Goal: Task Accomplishment & Management: Manage account settings

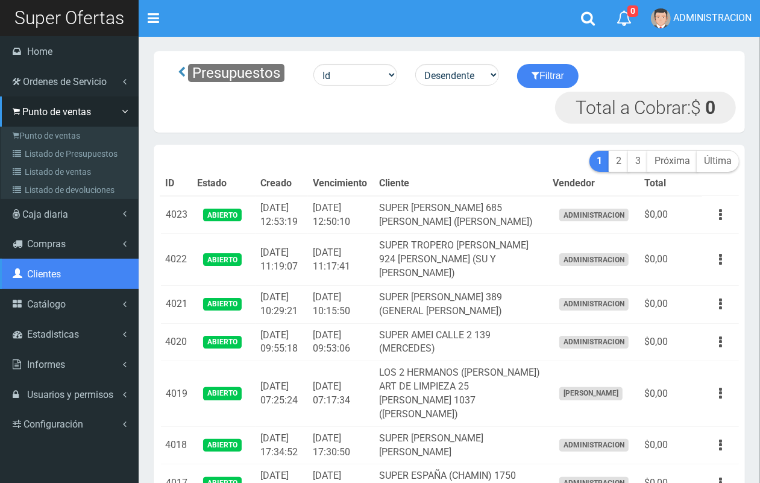
click at [40, 270] on span "Clientes" at bounding box center [44, 273] width 34 height 11
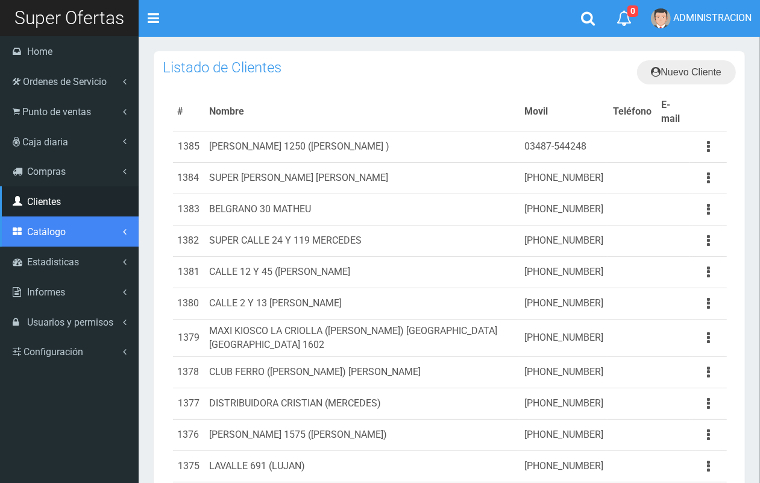
click at [26, 239] on link "Catálogo" at bounding box center [69, 231] width 139 height 30
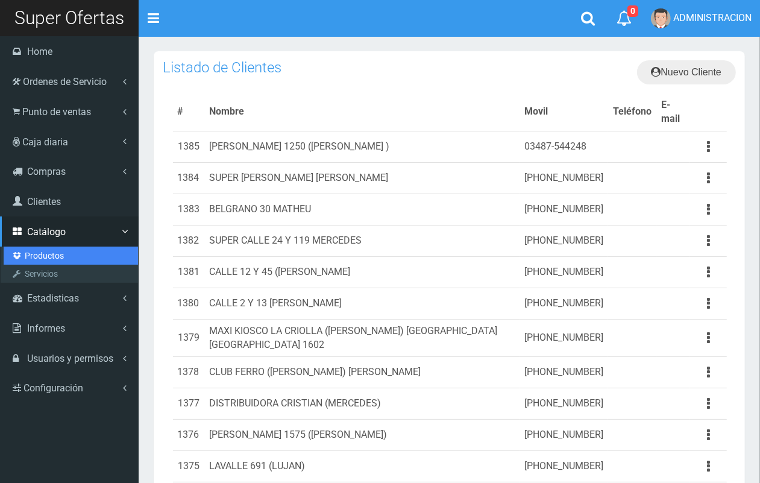
drag, startPoint x: 28, startPoint y: 257, endPoint x: 35, endPoint y: 259, distance: 7.1
click at [28, 257] on link "Productos" at bounding box center [71, 255] width 134 height 18
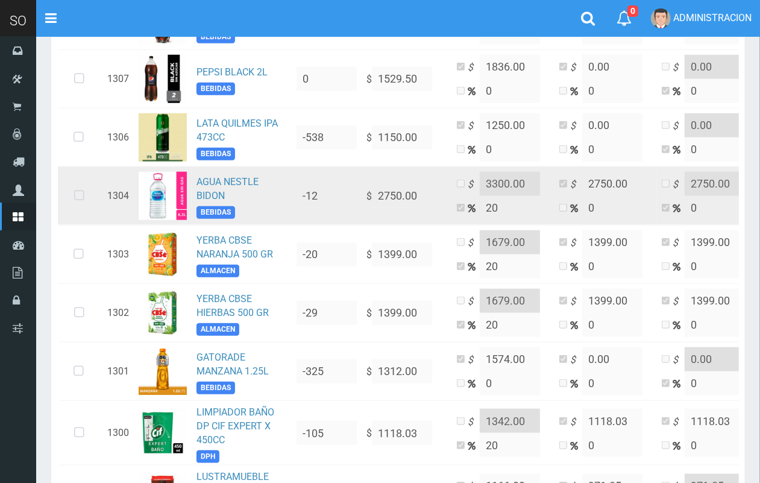
scroll to position [741, 0]
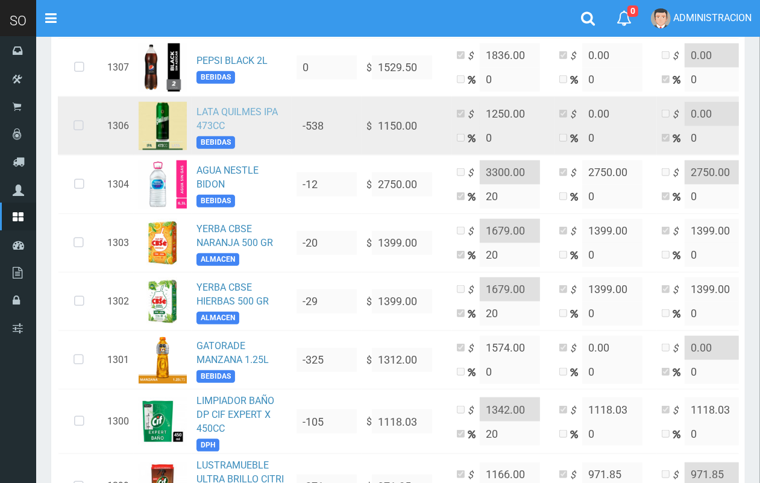
click at [227, 115] on link "LATA QUILMES IPA 473CC" at bounding box center [236, 118] width 81 height 25
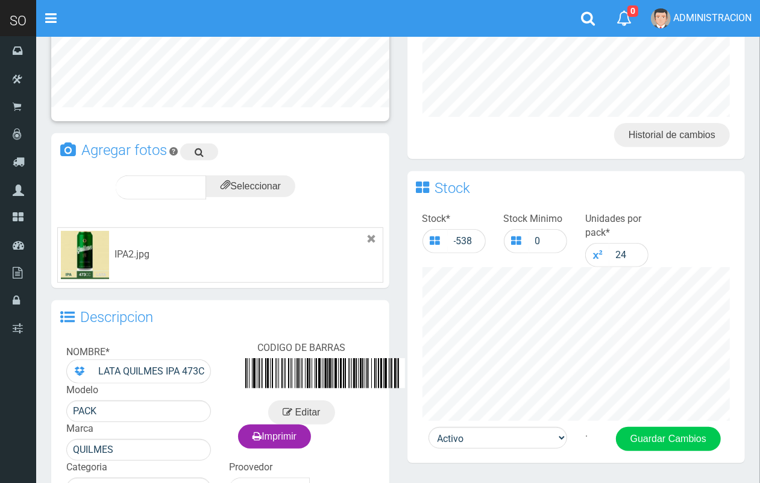
scroll to position [257, 0]
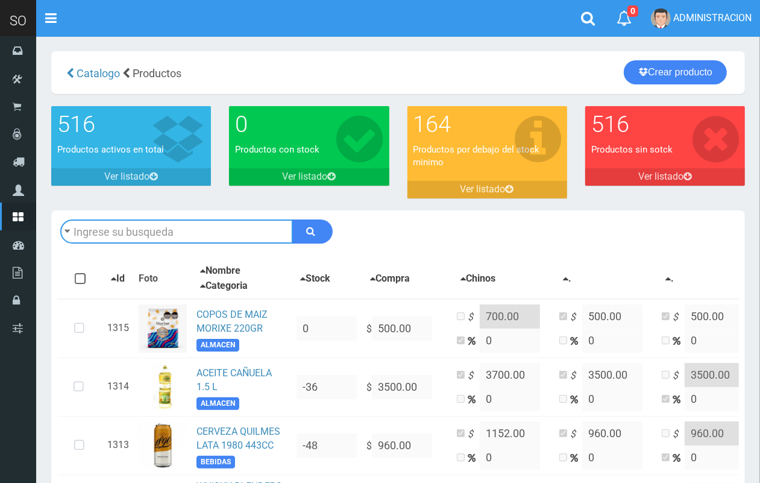
click at [233, 233] on input "text" at bounding box center [176, 231] width 233 height 24
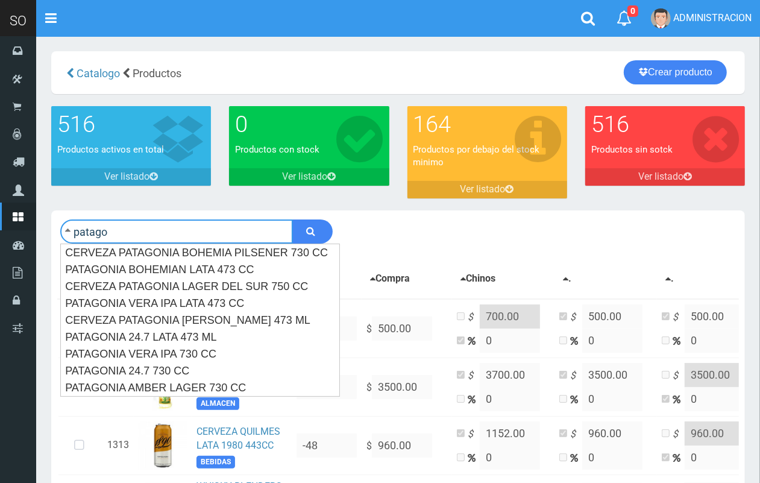
type input "patago"
click at [292, 219] on button "submit" at bounding box center [312, 231] width 40 height 24
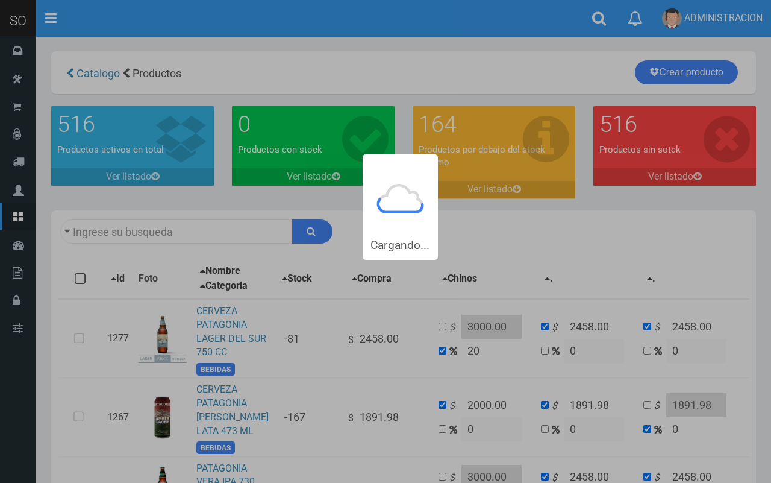
type input "patago"
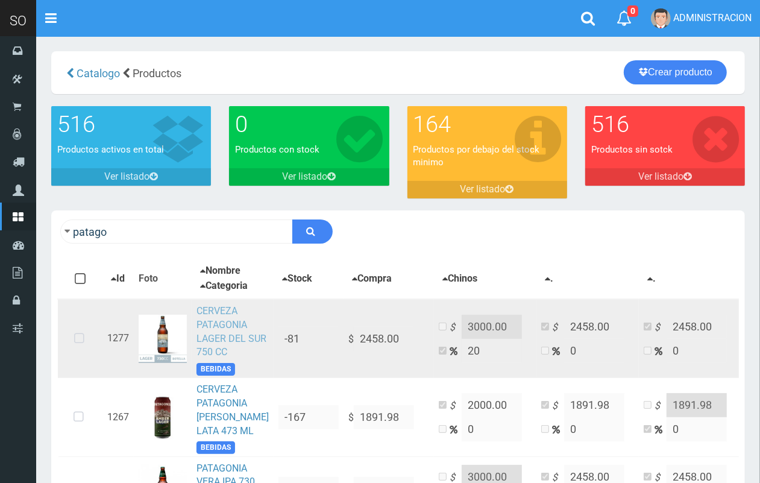
click at [219, 323] on link "CERVEZA PATAGONIA LAGER DEL SUR 750 CC" at bounding box center [231, 331] width 70 height 53
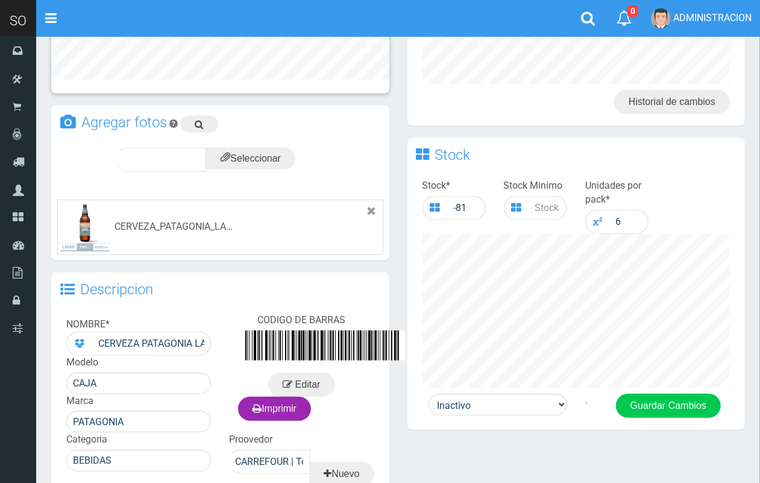
scroll to position [429, 0]
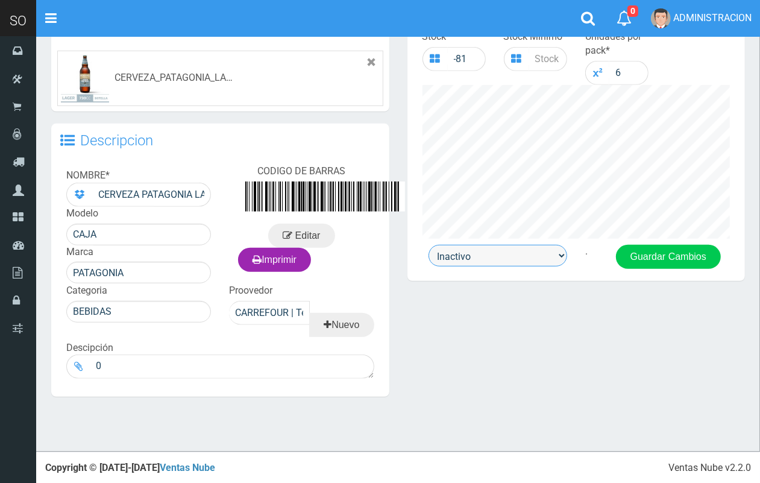
click at [516, 250] on select "Activo Inactivo" at bounding box center [497, 256] width 139 height 22
select select "1"
click at [428, 245] on select "Activo Inactivo" at bounding box center [497, 256] width 139 height 22
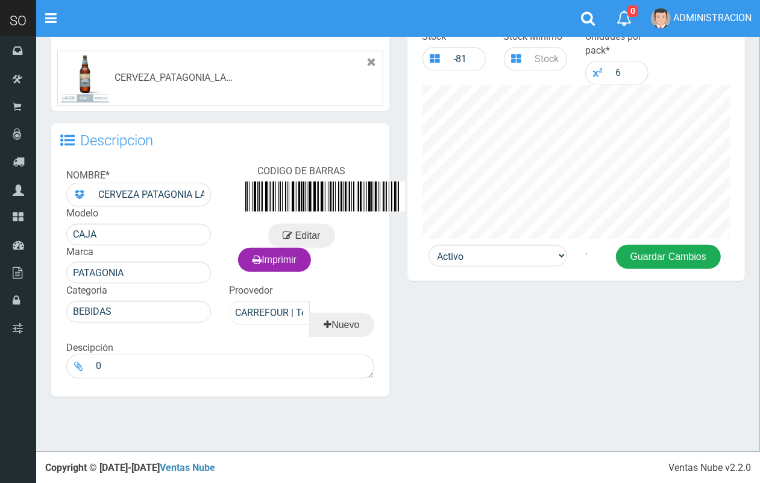
click at [651, 255] on button "Guardar Cambios" at bounding box center [668, 257] width 105 height 24
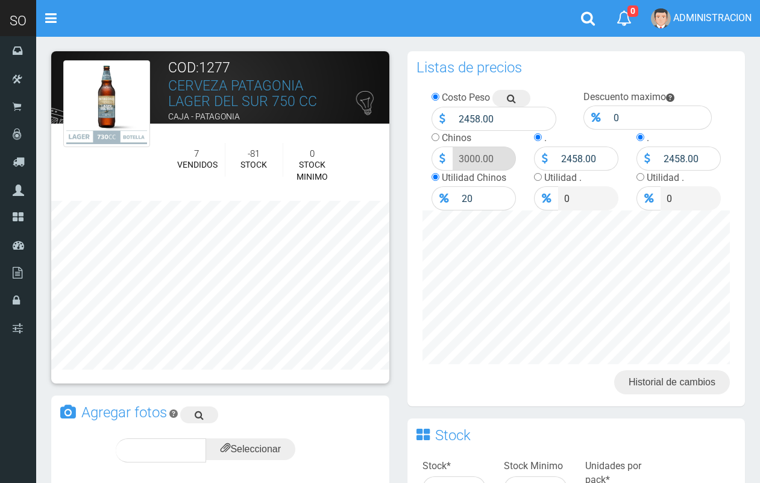
scroll to position [439, 0]
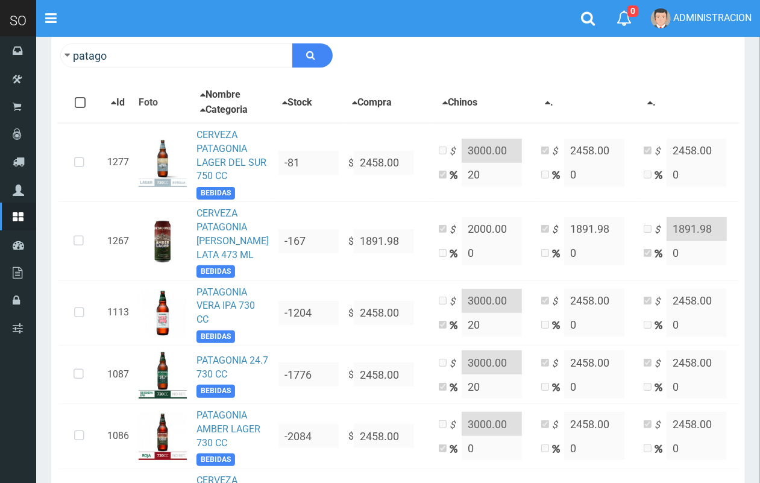
scroll to position [185, 0]
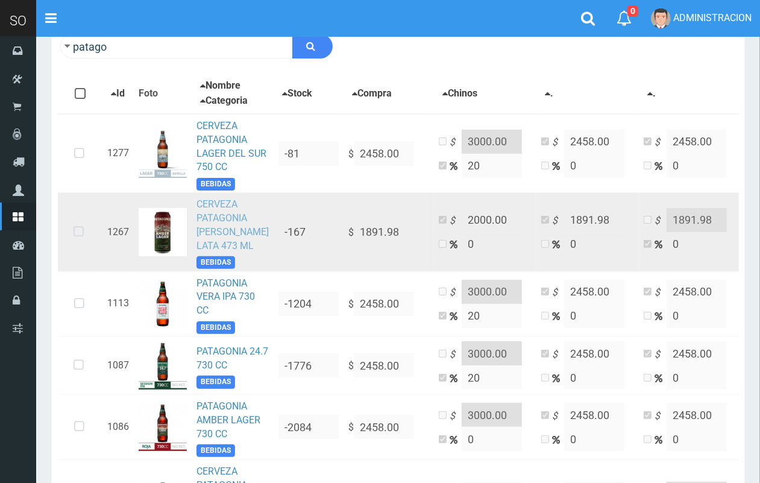
click at [231, 230] on link "CERVEZA PATAGONIA [PERSON_NAME] 473 ML" at bounding box center [232, 224] width 72 height 53
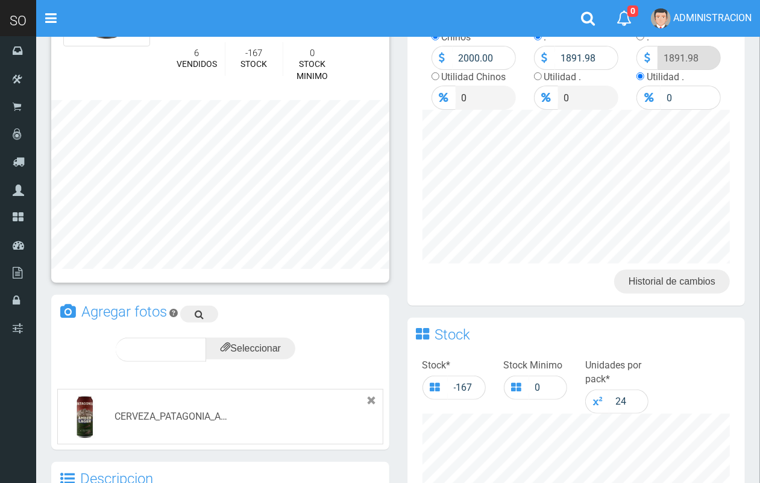
scroll to position [439, 0]
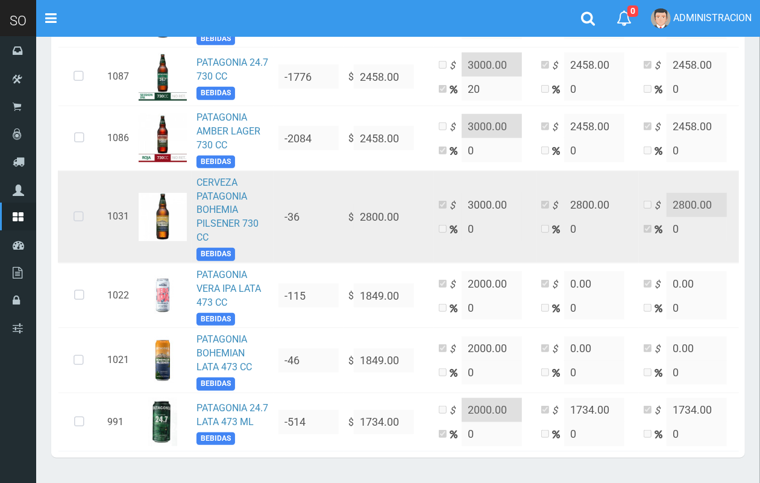
scroll to position [476, 0]
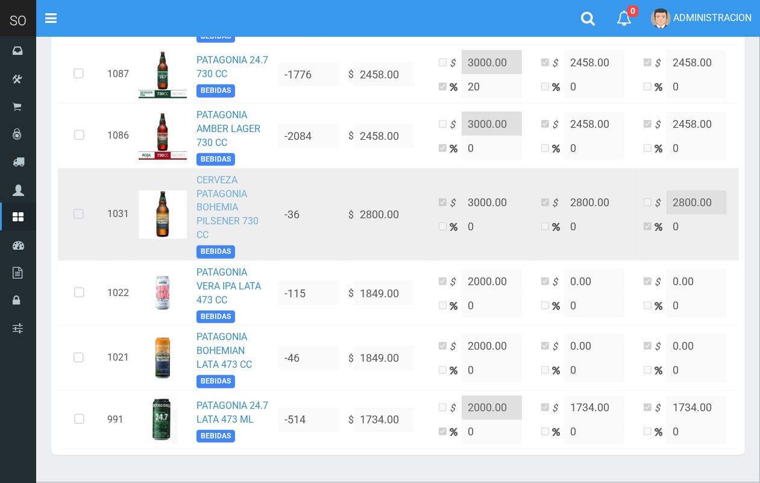
click at [208, 239] on link "CERVEZA PATAGONIA BOHEMIA PILSENER 730 CC" at bounding box center [227, 207] width 62 height 66
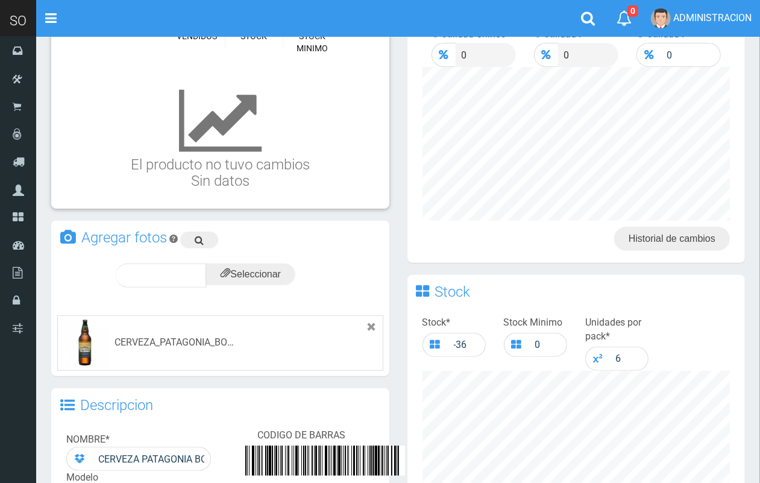
scroll to position [304, 0]
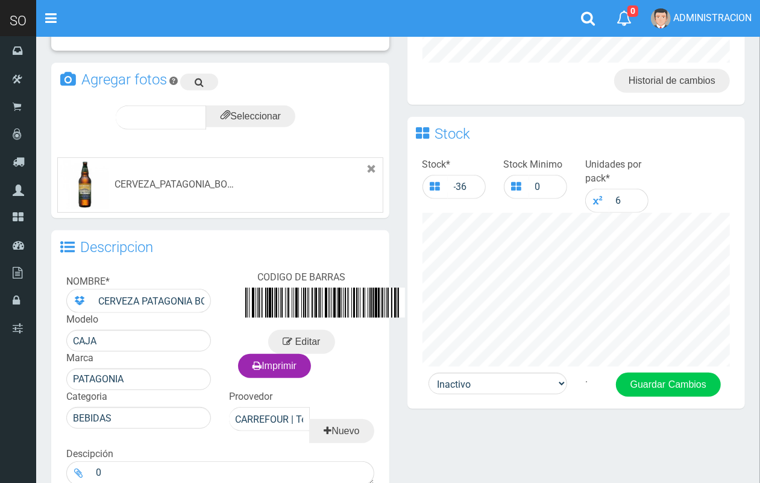
drag, startPoint x: 763, startPoint y: 155, endPoint x: 731, endPoint y: 311, distance: 159.8
click at [734, 311] on html "Cargando... × Nueva alerta Toggle navigation 0" at bounding box center [380, 144] width 760 height 891
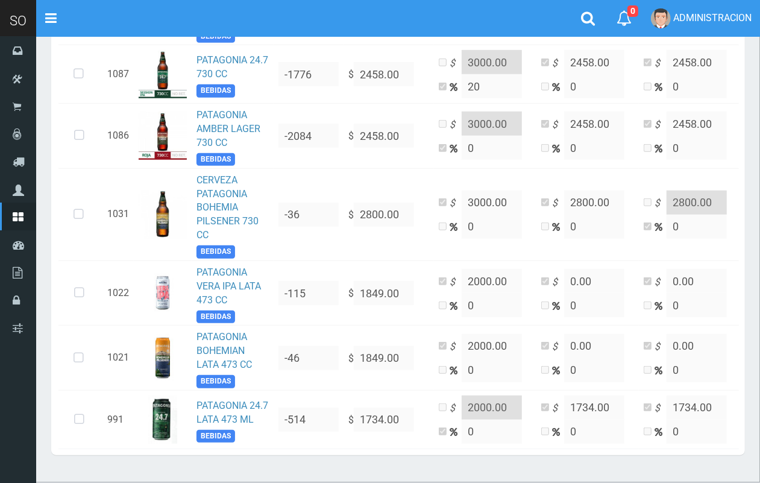
scroll to position [597, 0]
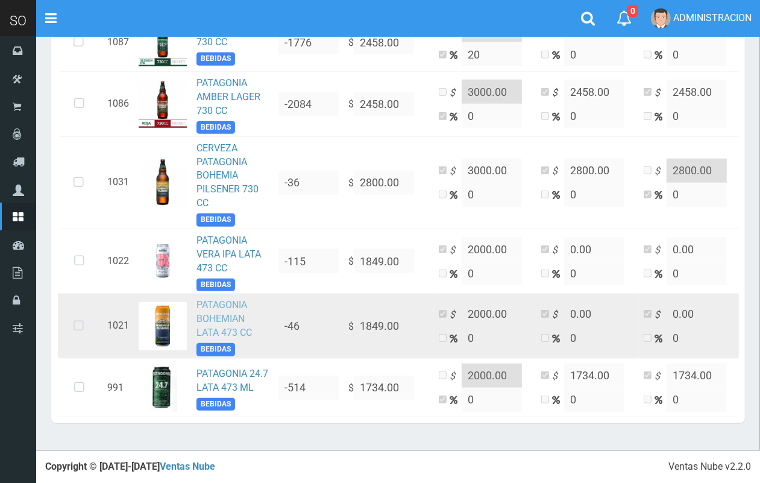
click at [219, 299] on link "PATAGONIA BOHEMIAN LATA 473 CC" at bounding box center [223, 318] width 55 height 39
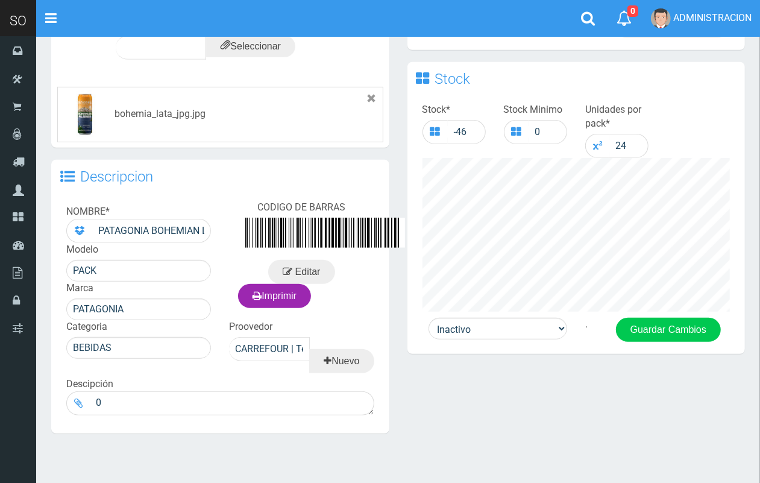
drag, startPoint x: 767, startPoint y: 228, endPoint x: 717, endPoint y: 416, distance: 194.9
click at [736, 414] on html "Cargando... × Nueva alerta Toggle navigation 0" at bounding box center [380, 82] width 760 height 876
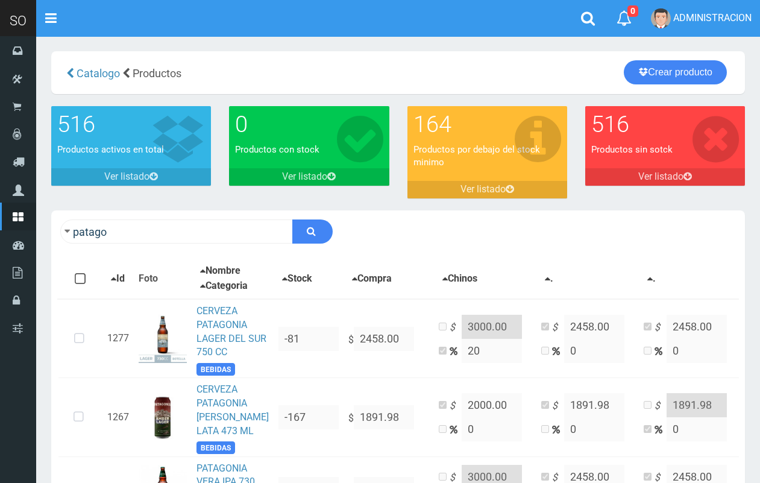
scroll to position [597, 0]
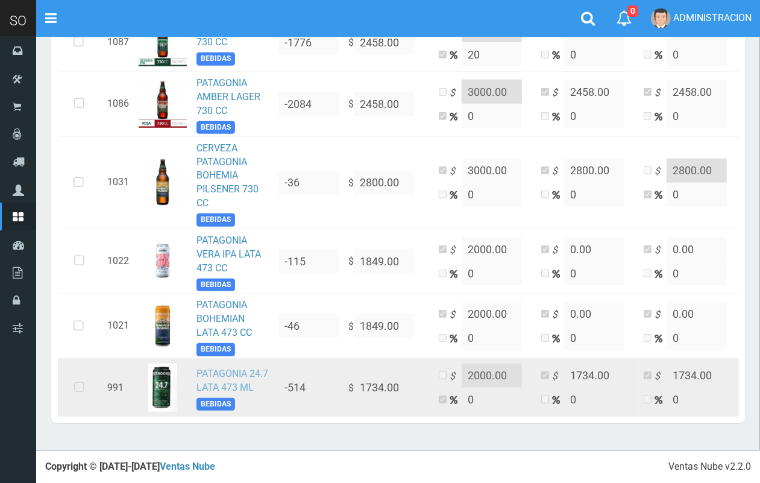
click at [217, 367] on link "PATAGONIA 24.7 LATA 473 ML" at bounding box center [232, 379] width 72 height 25
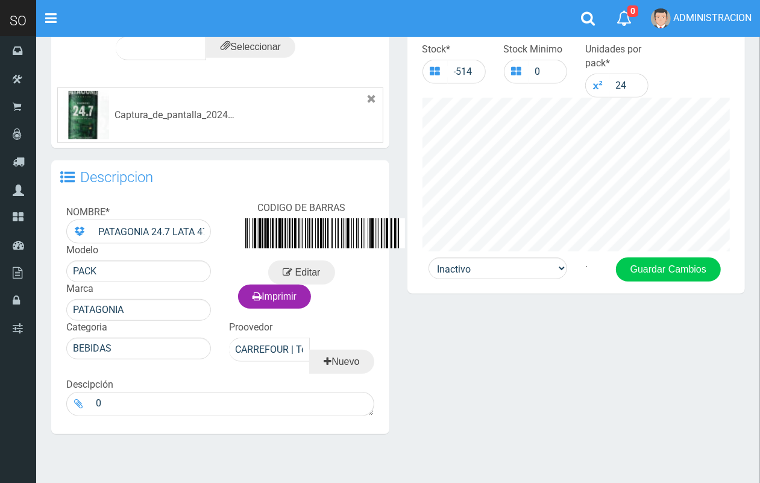
drag, startPoint x: 770, startPoint y: 275, endPoint x: 758, endPoint y: 375, distance: 100.1
click at [760, 374] on html "Cargando... × Nueva alerta Toggle navigation 0" at bounding box center [380, 52] width 760 height 937
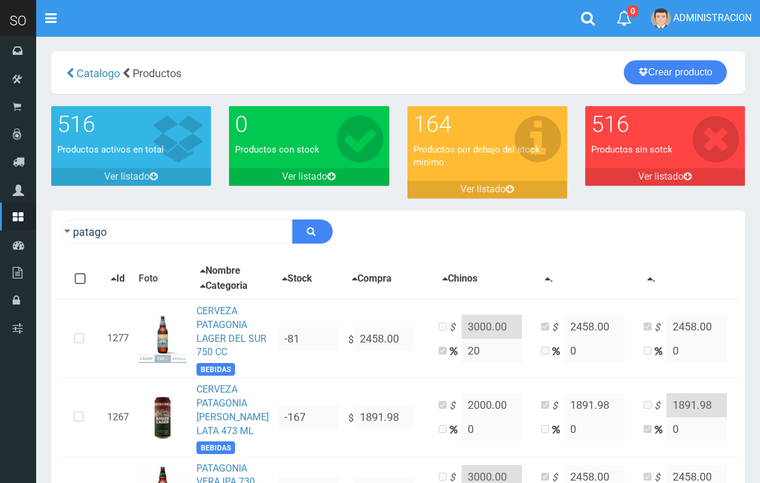
scroll to position [597, 0]
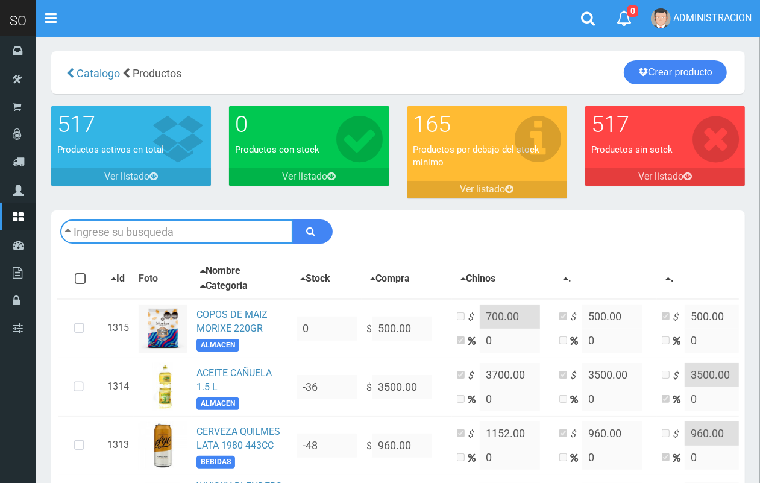
click at [253, 235] on input "text" at bounding box center [176, 231] width 233 height 24
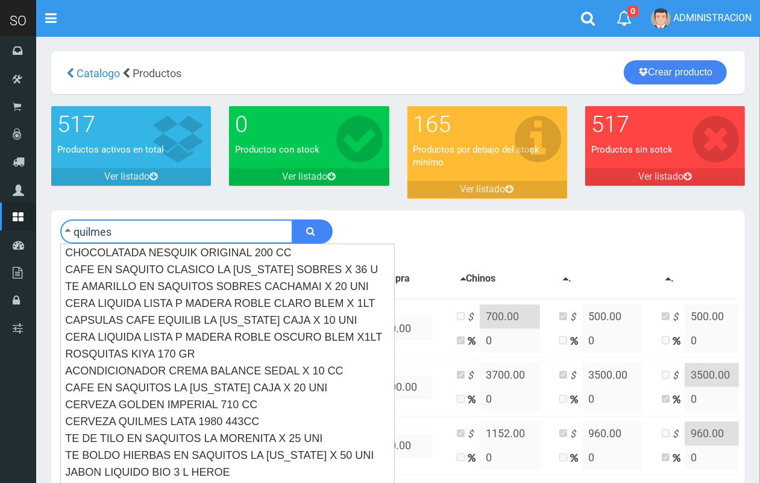
type input "quilmes"
click at [292, 219] on button "submit" at bounding box center [312, 231] width 40 height 24
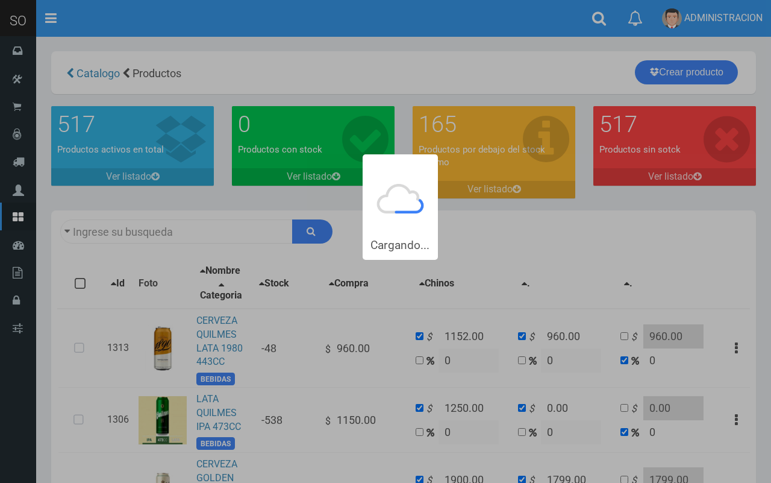
type input "quilmes"
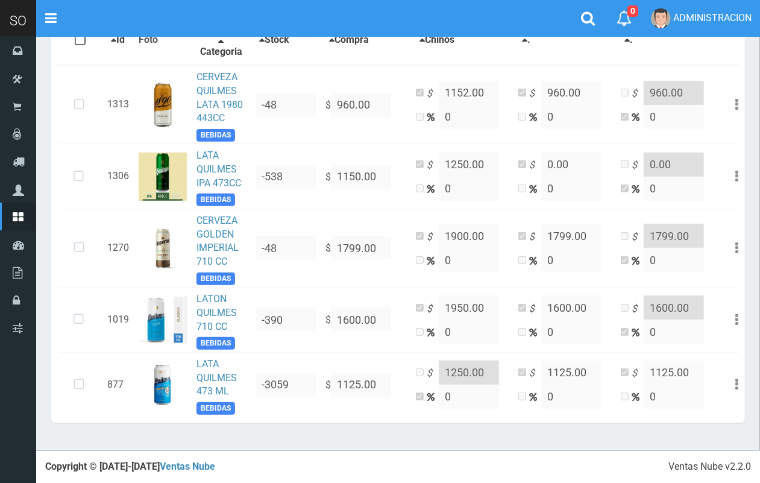
scroll to position [254, 0]
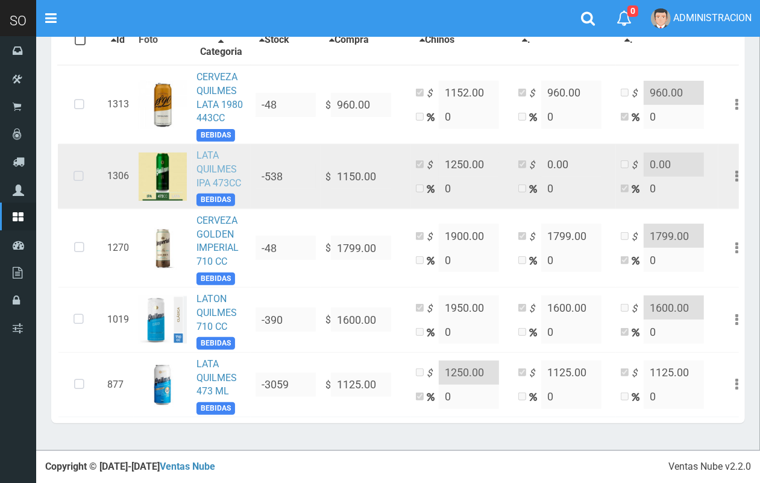
click at [208, 161] on link "LATA QUILMES IPA 473CC" at bounding box center [218, 168] width 45 height 39
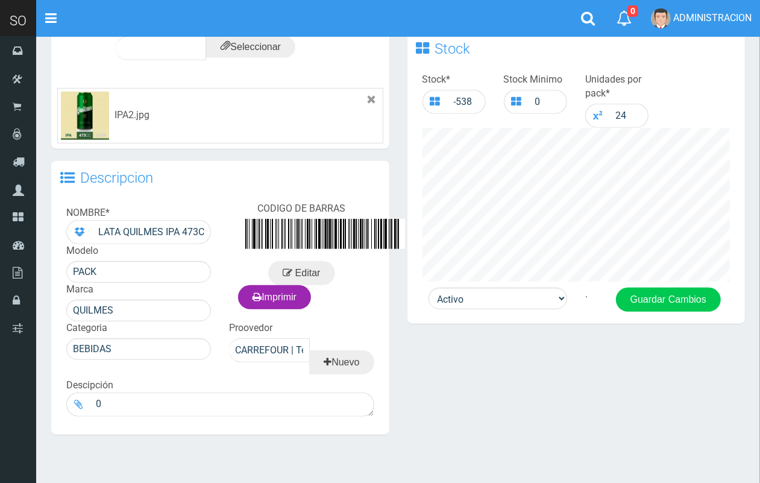
scroll to position [390, 0]
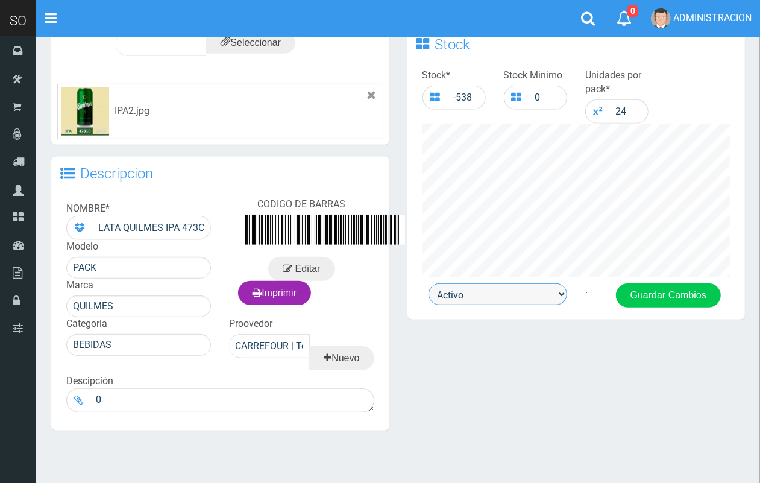
click at [520, 296] on select "Activo Inactivo" at bounding box center [497, 294] width 139 height 22
select select "0"
click at [428, 283] on select "Activo Inactivo" at bounding box center [497, 294] width 139 height 22
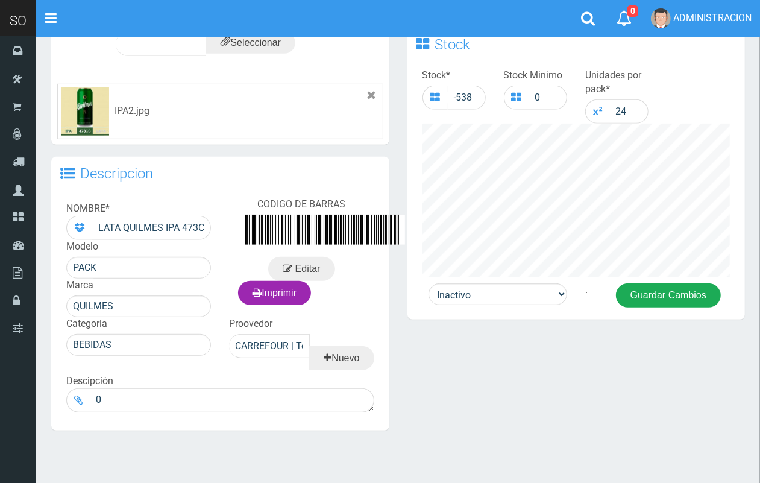
click at [697, 285] on button "Guardar Cambios" at bounding box center [668, 295] width 105 height 24
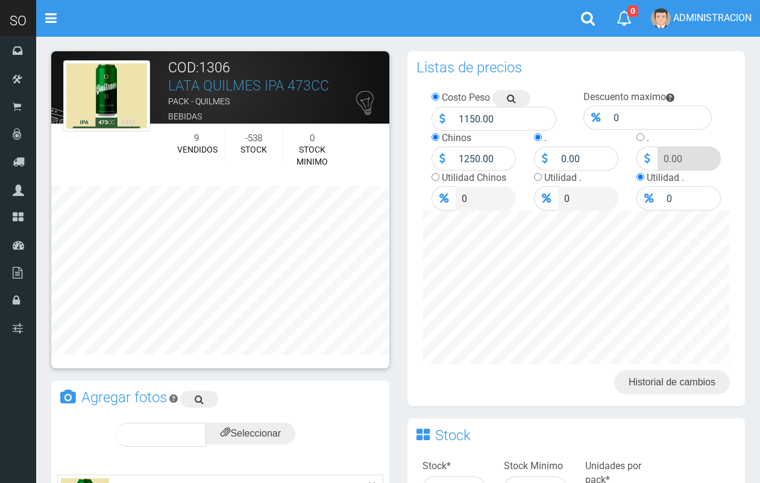
scroll to position [390, 0]
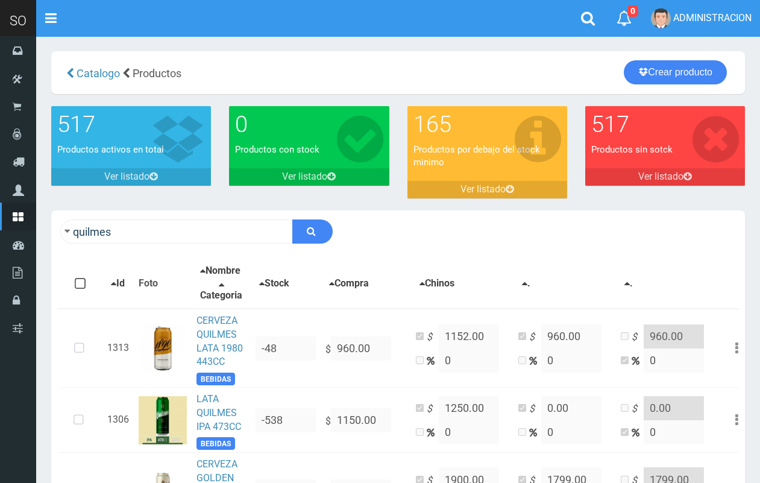
scroll to position [254, 0]
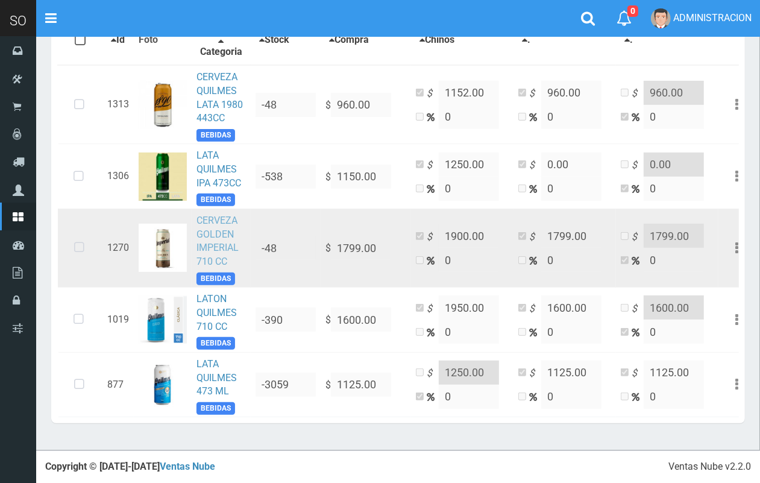
click at [227, 231] on link "CERVEZA GOLDEN IMPERIAL 710 CC" at bounding box center [217, 240] width 42 height 53
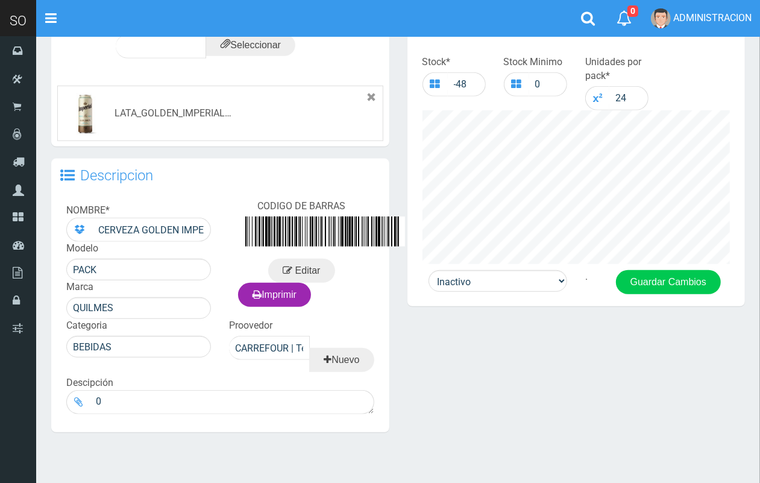
scroll to position [407, 0]
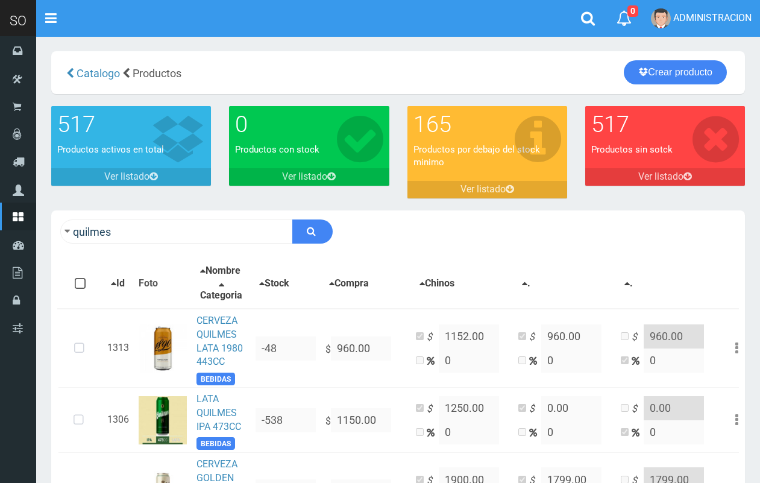
scroll to position [254, 0]
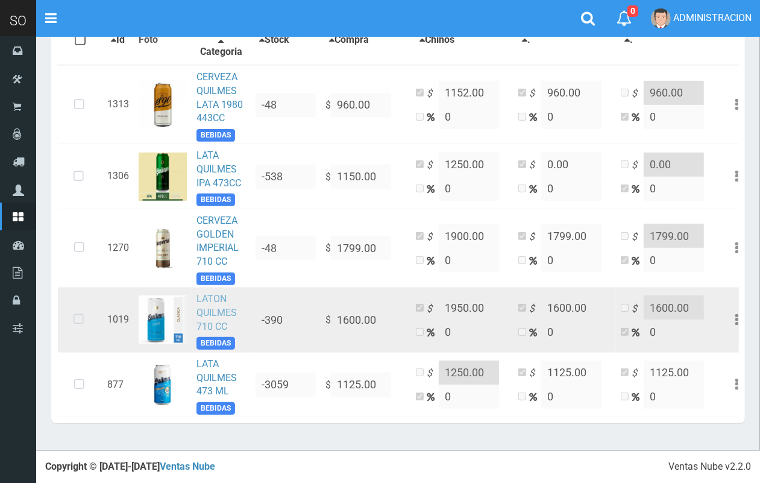
click at [215, 312] on link "LATON QUILMES 710 CC" at bounding box center [216, 312] width 40 height 39
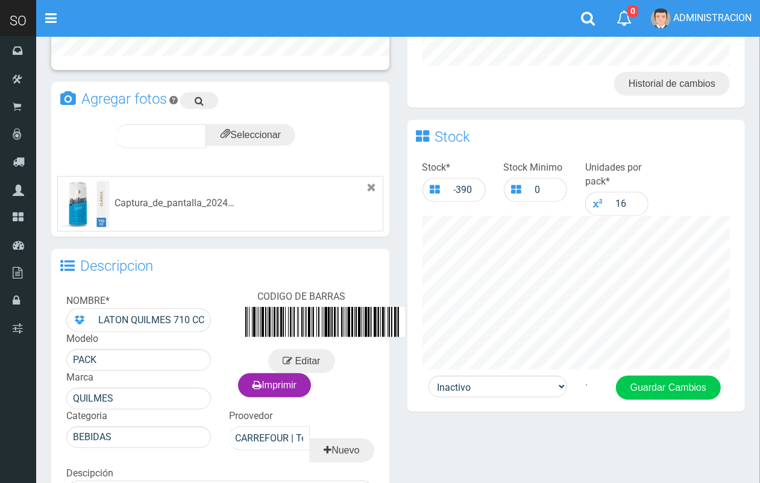
scroll to position [302, 0]
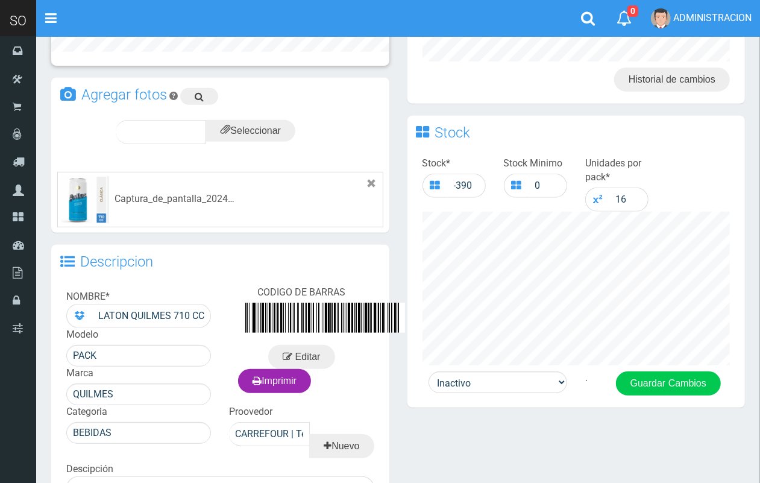
click at [729, 314] on html "Cargando... × Nueva alerta Toggle navigation 0" at bounding box center [380, 151] width 760 height 907
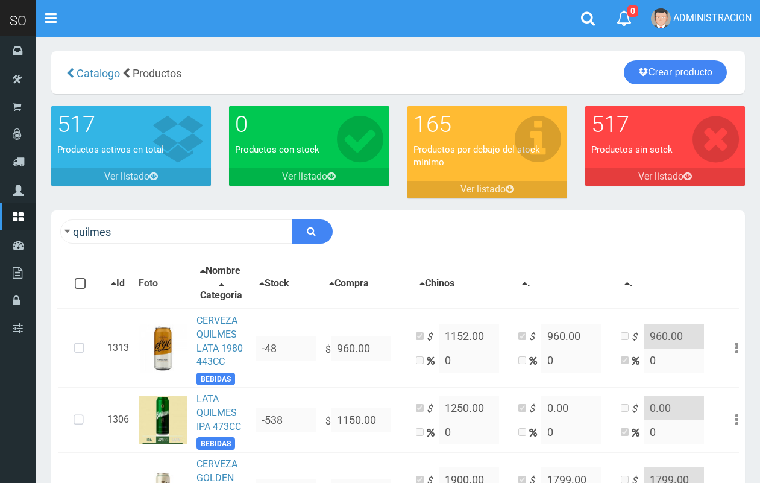
scroll to position [254, 0]
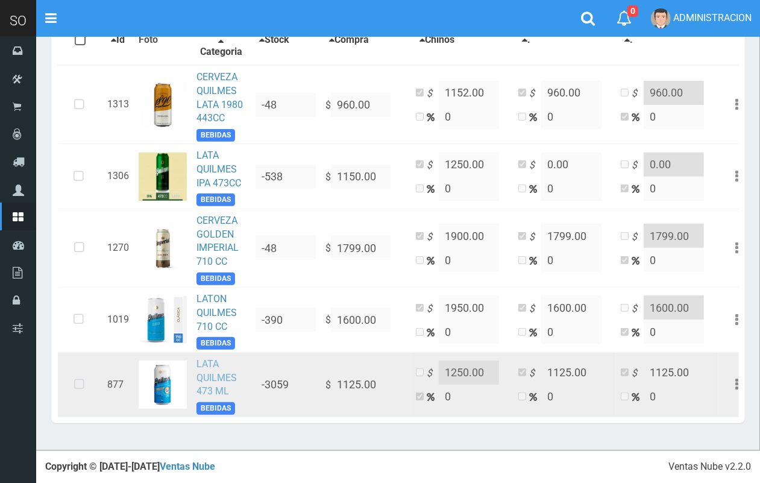
click at [213, 377] on link "LATA QUILMES 473 ML" at bounding box center [216, 377] width 40 height 39
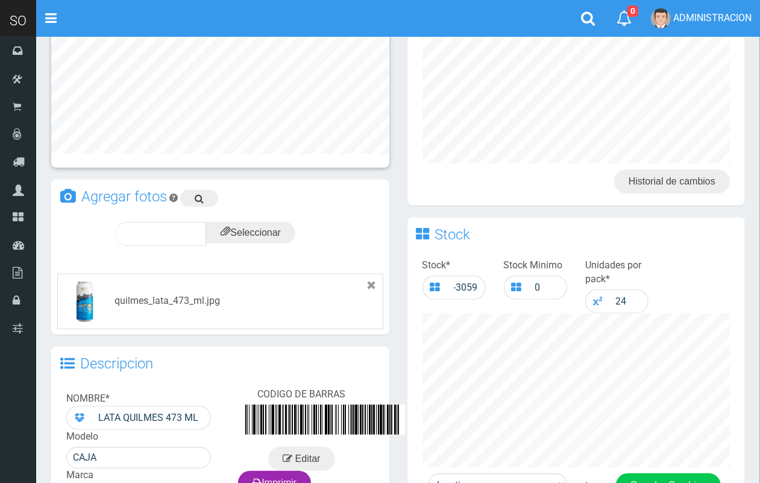
scroll to position [399, 0]
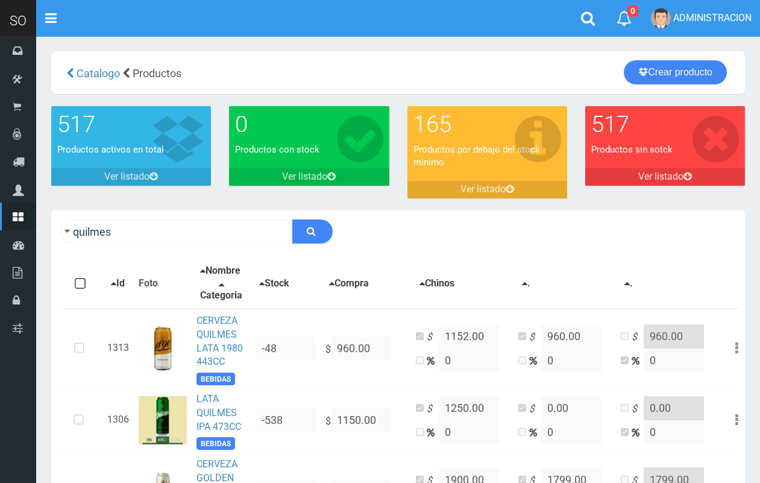
scroll to position [254, 0]
